Goal: Task Accomplishment & Management: Complete application form

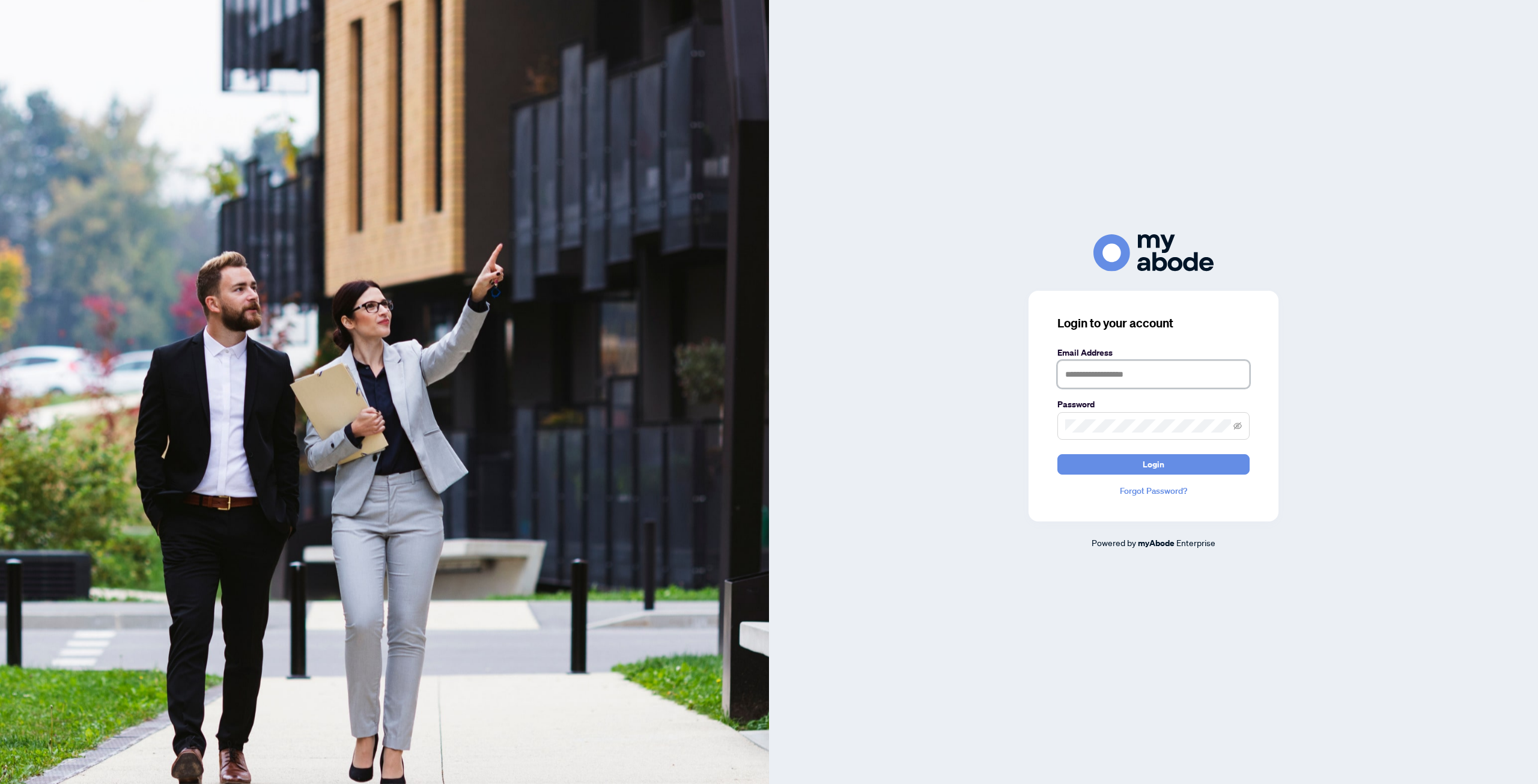
click at [1094, 379] on input "text" at bounding box center [1154, 374] width 193 height 27
type input "**********"
click at [1152, 462] on span "Login" at bounding box center [1153, 464] width 21 height 19
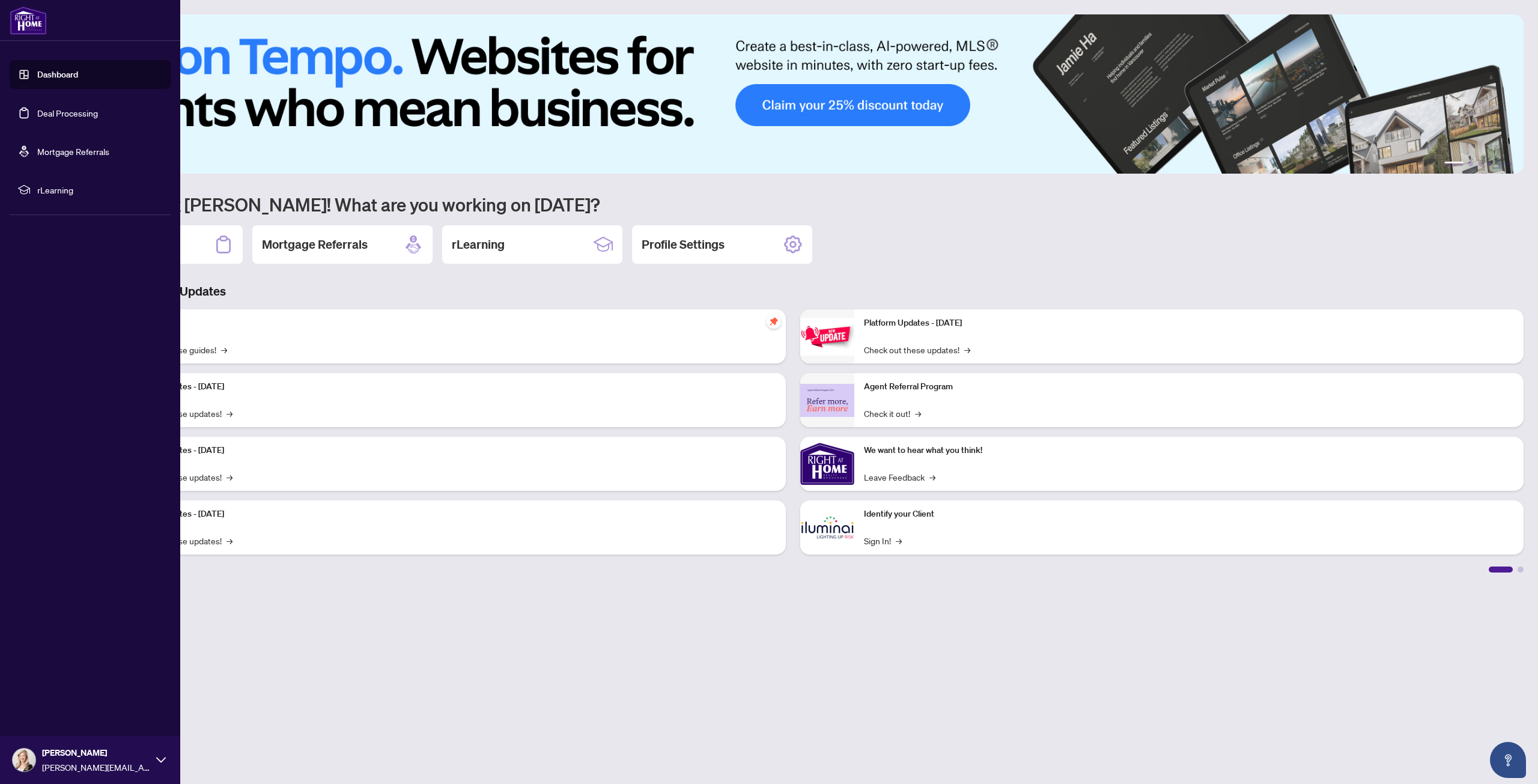
click at [46, 71] on link "Dashboard" at bounding box center [57, 75] width 41 height 11
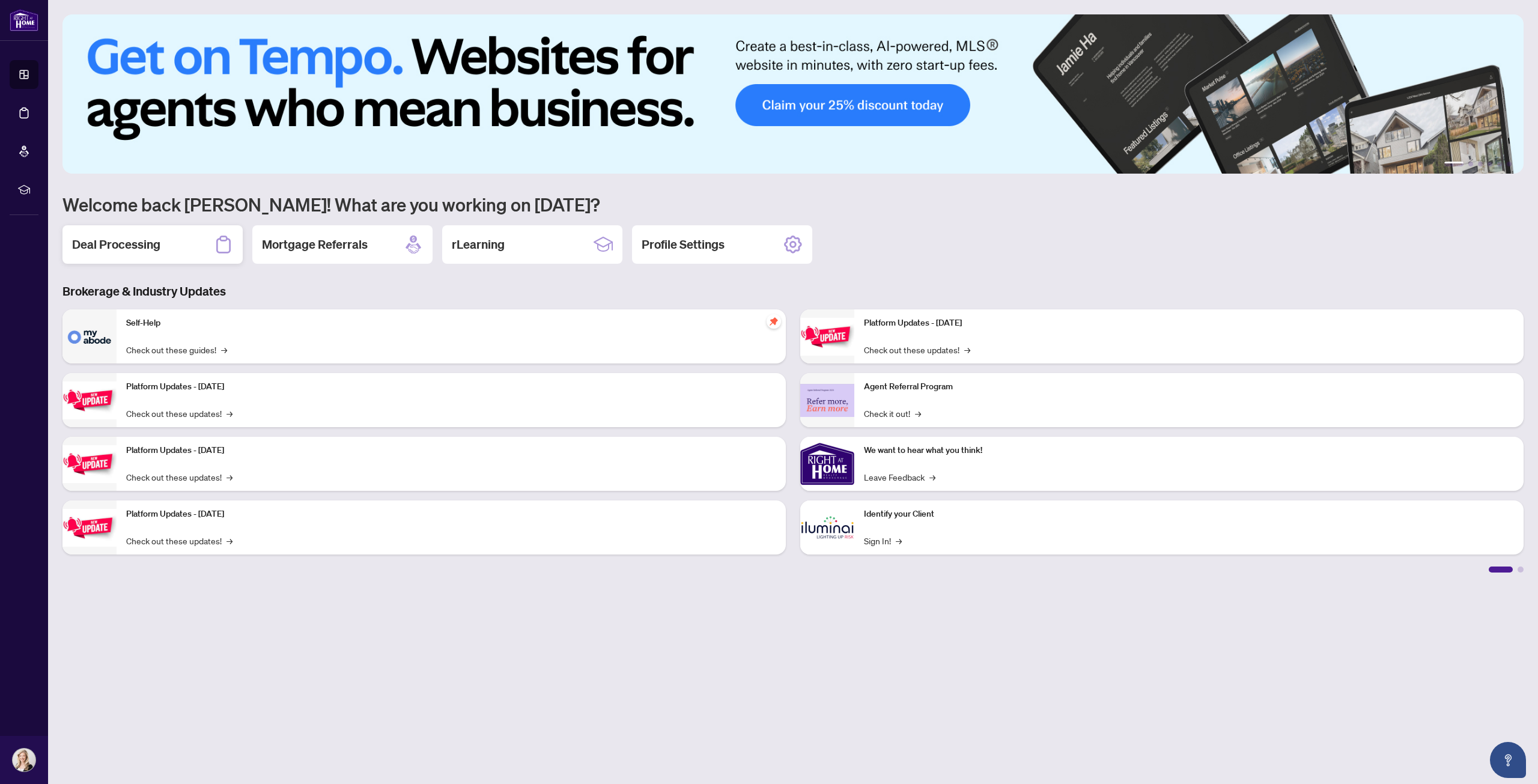
click at [177, 243] on div "Deal Processing" at bounding box center [153, 245] width 180 height 38
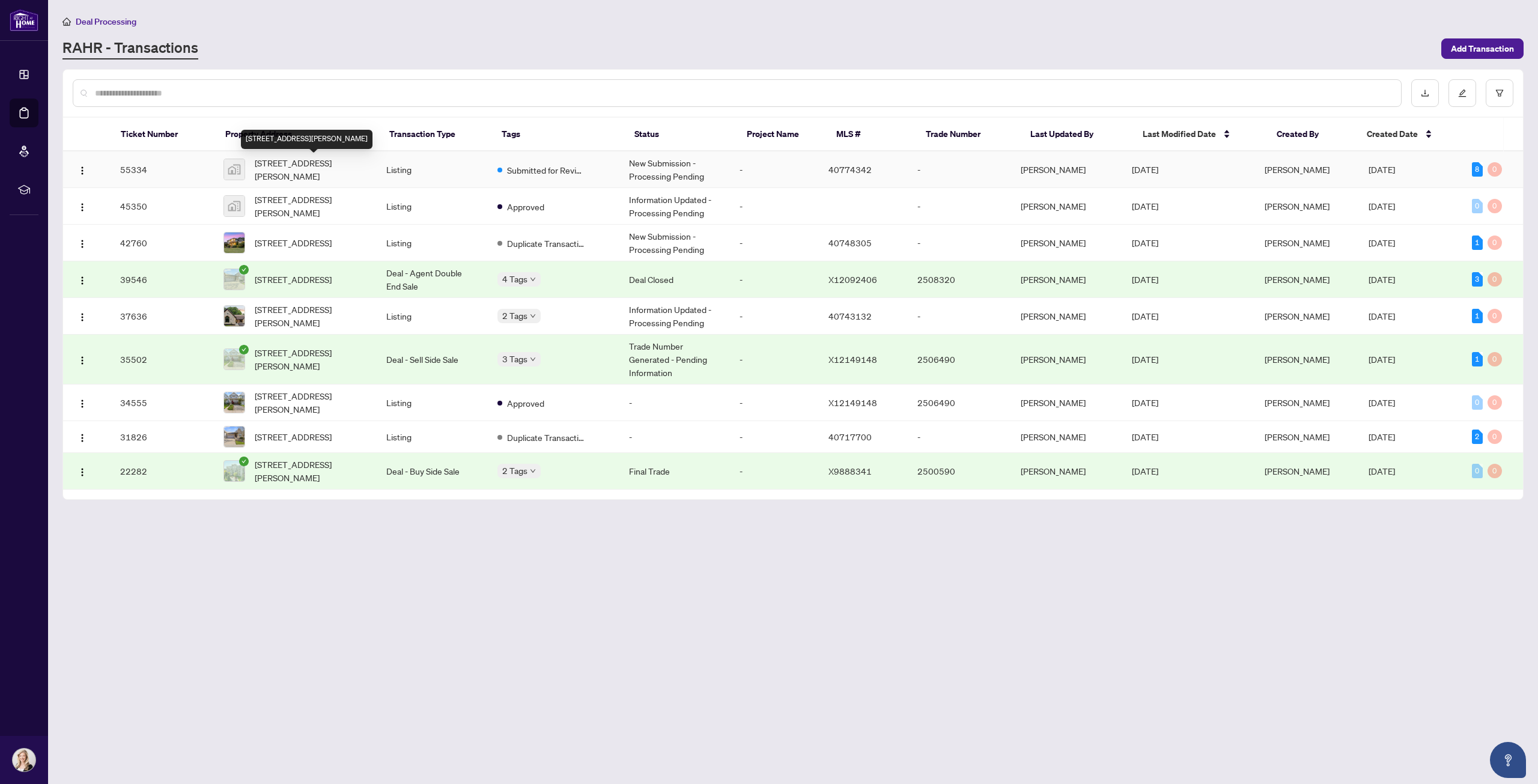
click at [279, 168] on span "[STREET_ADDRESS][PERSON_NAME]" at bounding box center [311, 169] width 112 height 26
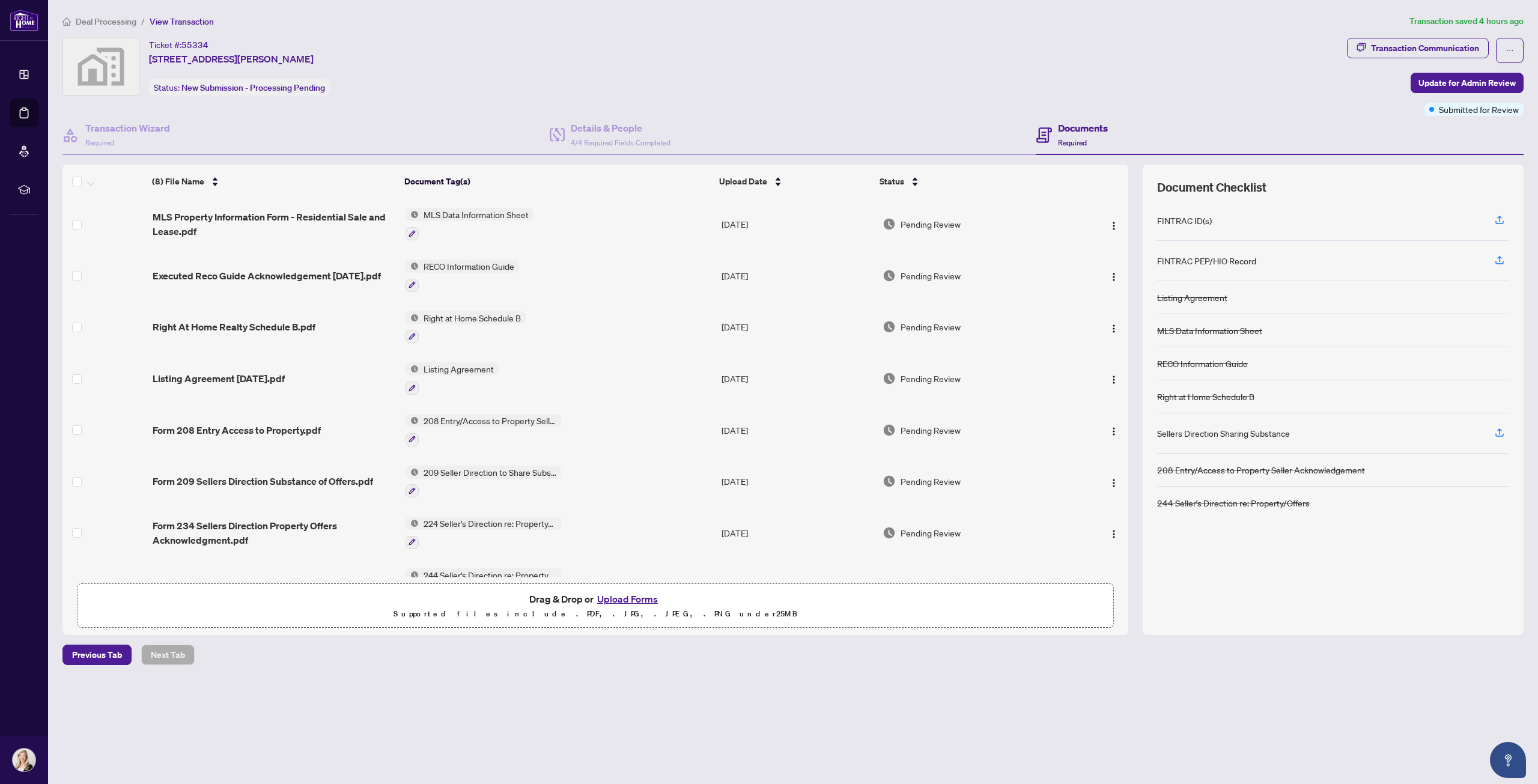
click at [613, 601] on button "Upload Forms" at bounding box center [627, 598] width 68 height 16
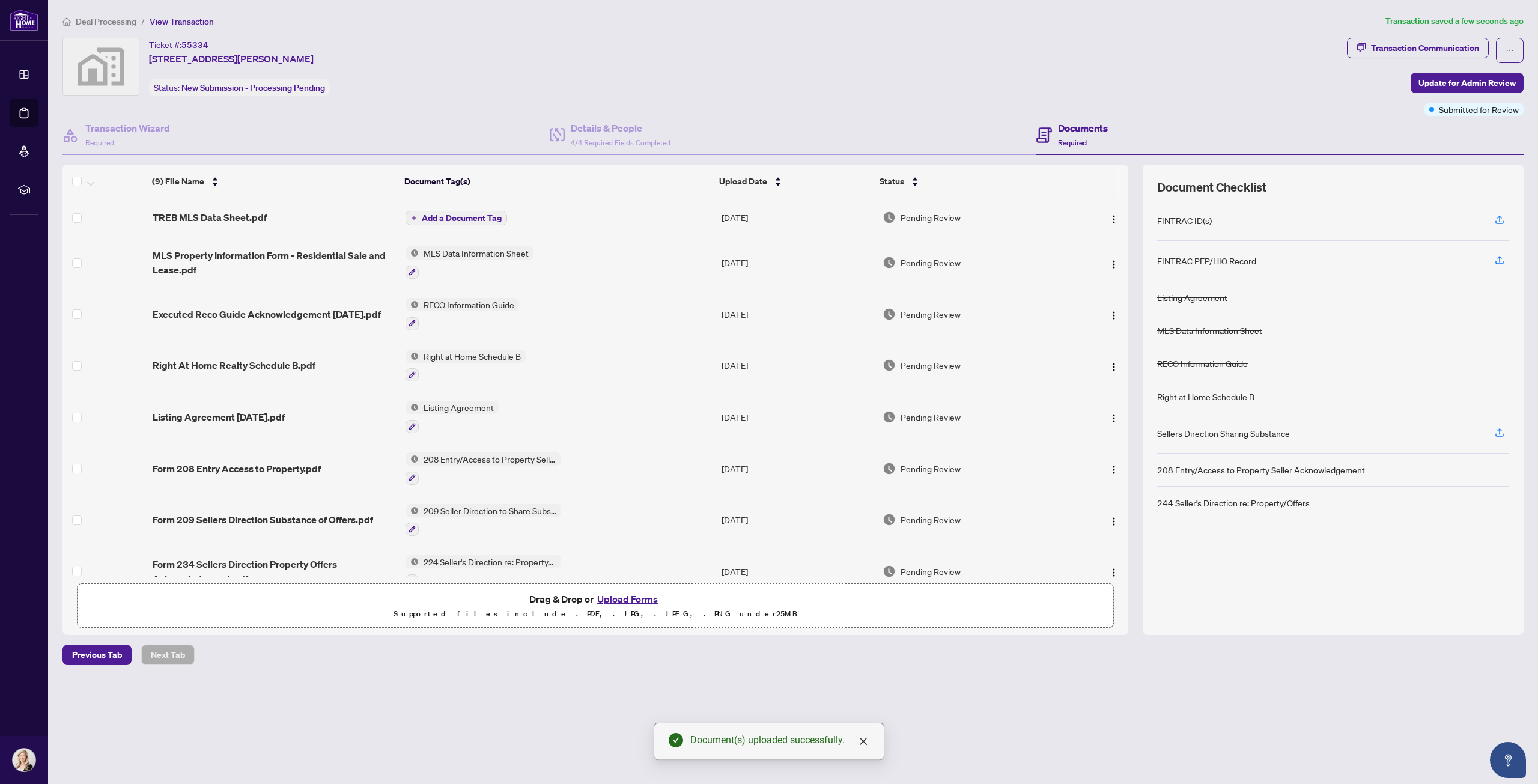
click at [463, 216] on span "Add a Document Tag" at bounding box center [462, 218] width 80 height 8
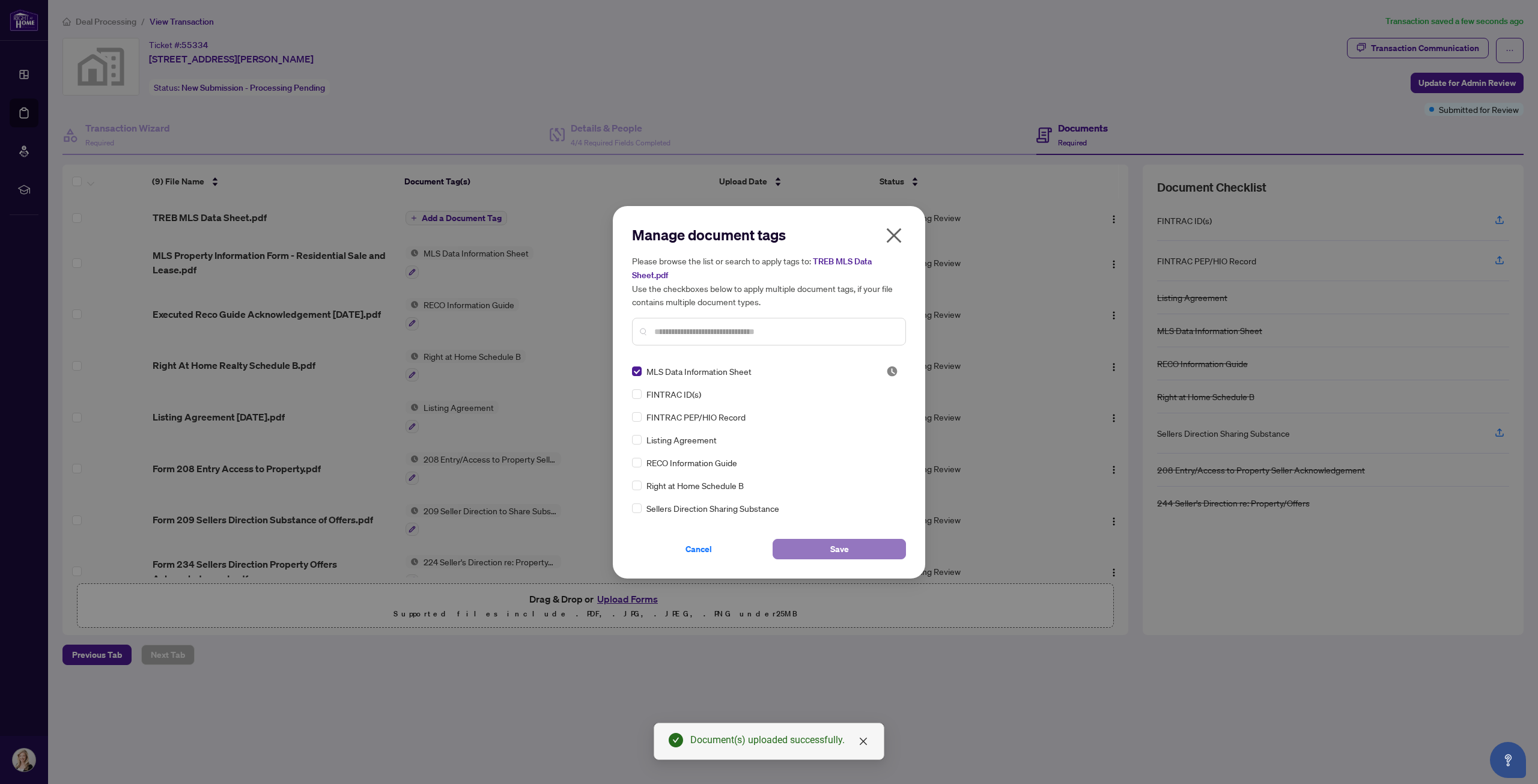
click at [847, 546] on span "Save" at bounding box center [839, 549] width 19 height 19
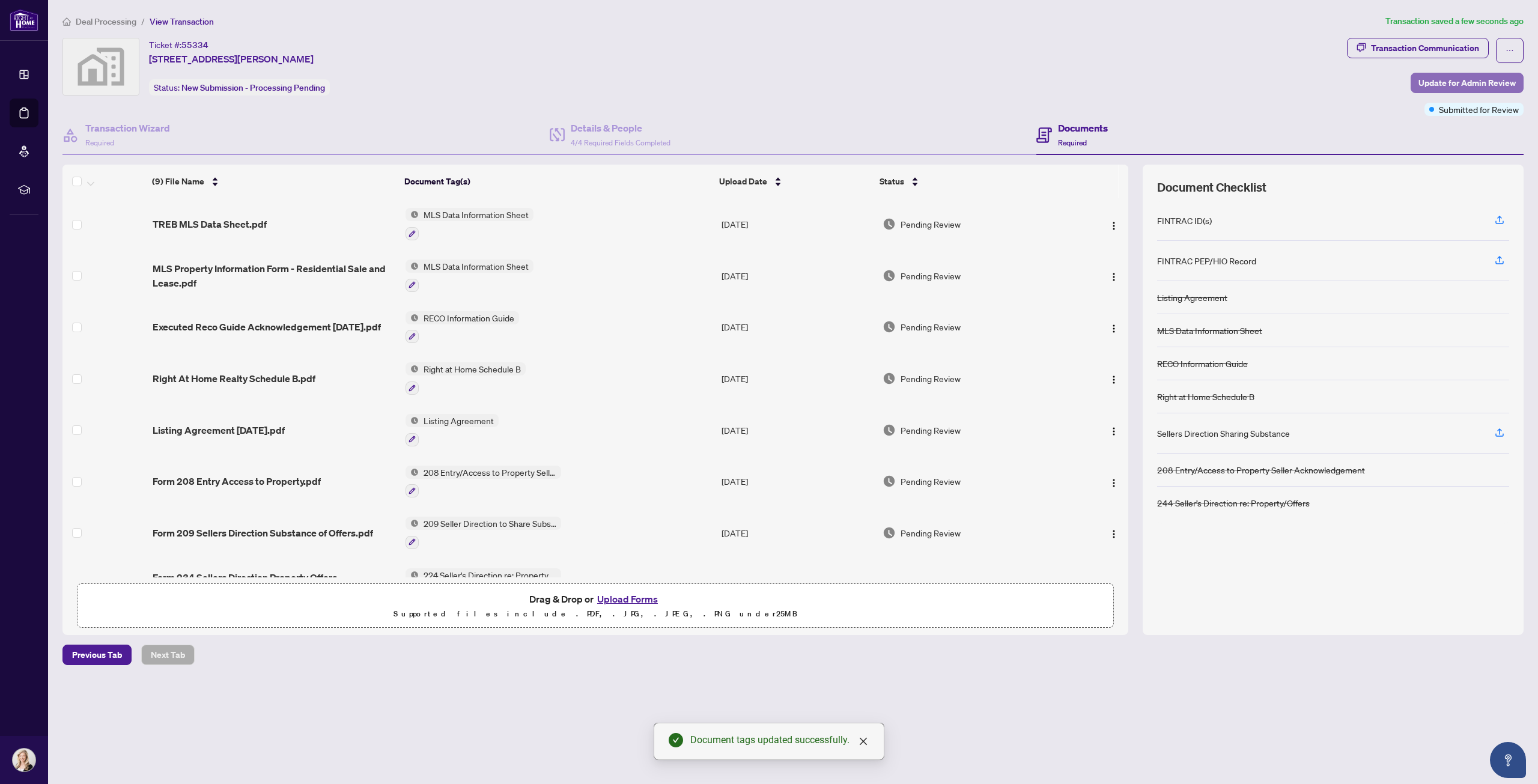
click at [1441, 80] on span "Update for Admin Review" at bounding box center [1467, 83] width 98 height 19
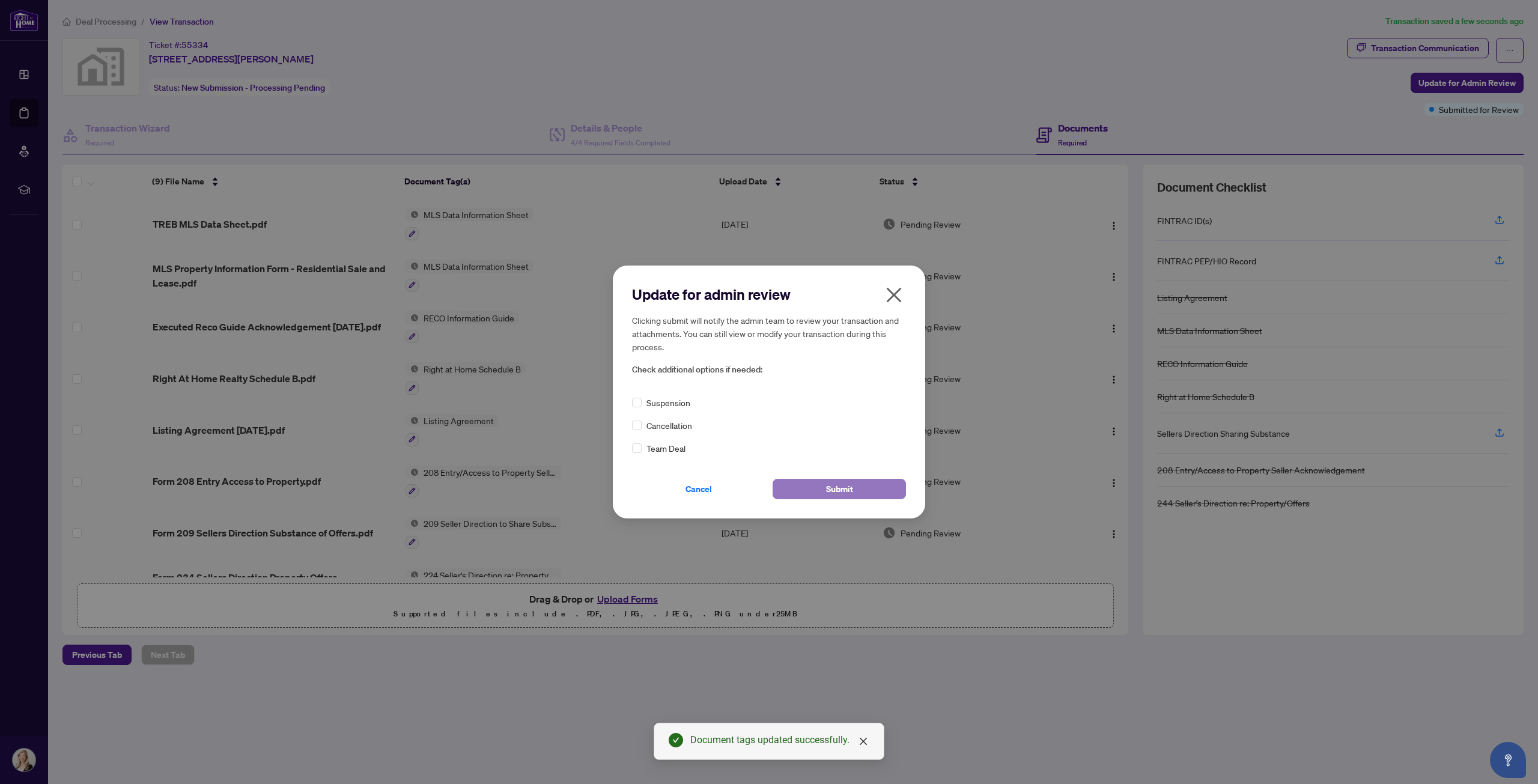
click at [830, 489] on span "Submit" at bounding box center [839, 489] width 27 height 19
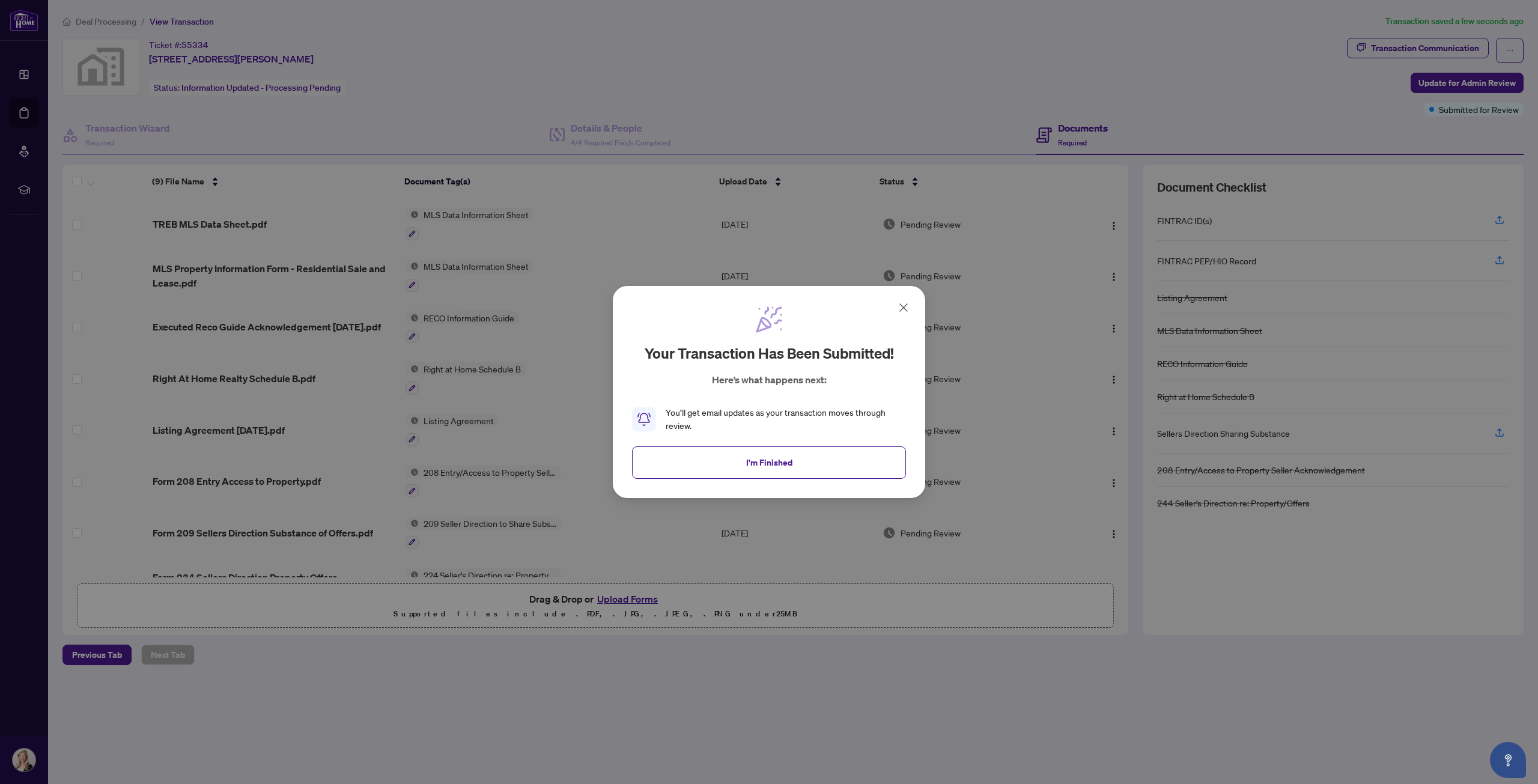
click at [904, 306] on icon at bounding box center [903, 307] width 14 height 14
